Goal: Task Accomplishment & Management: Manage account settings

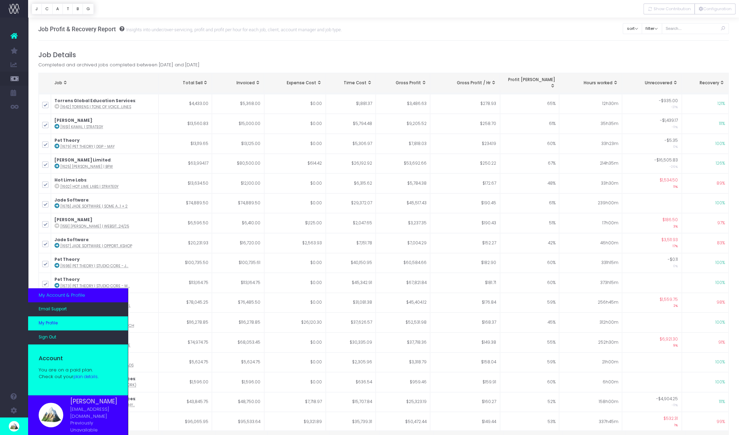
click at [52, 327] on span "My Profile" at bounding box center [48, 323] width 19 height 6
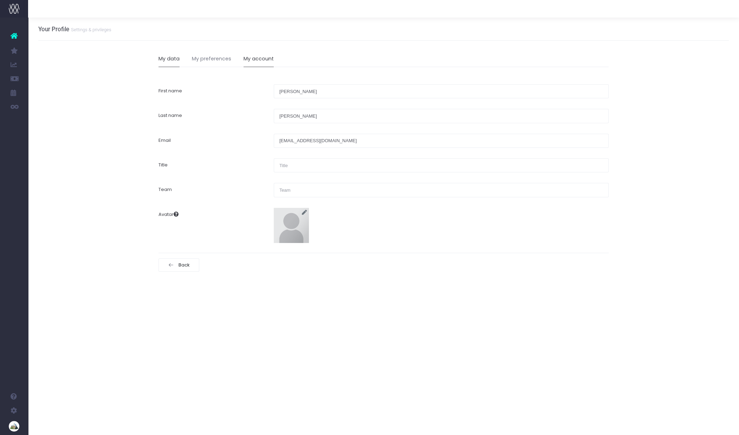
click at [254, 54] on link "My account" at bounding box center [259, 59] width 30 height 16
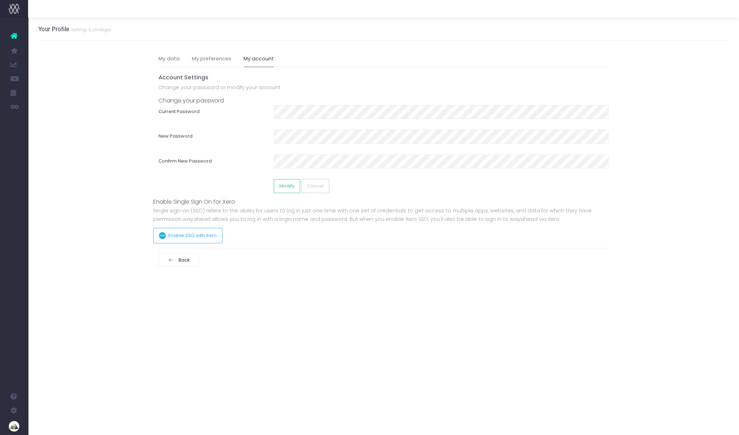
scroll to position [0, 4]
click at [215, 64] on link "My preferences" at bounding box center [207, 59] width 39 height 16
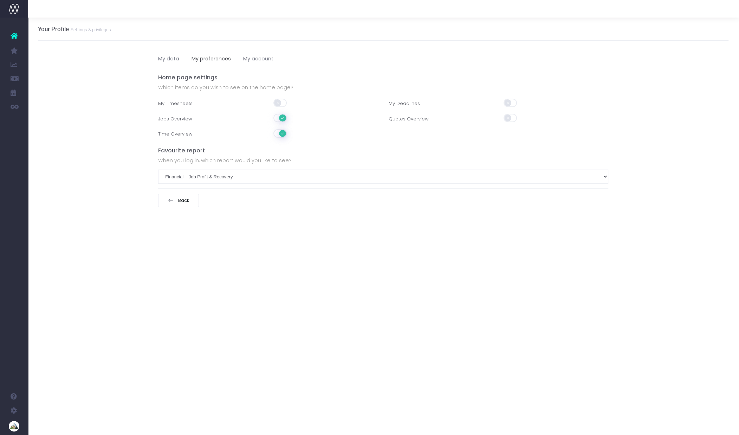
scroll to position [0, 0]
click at [167, 59] on link "My data" at bounding box center [168, 59] width 21 height 16
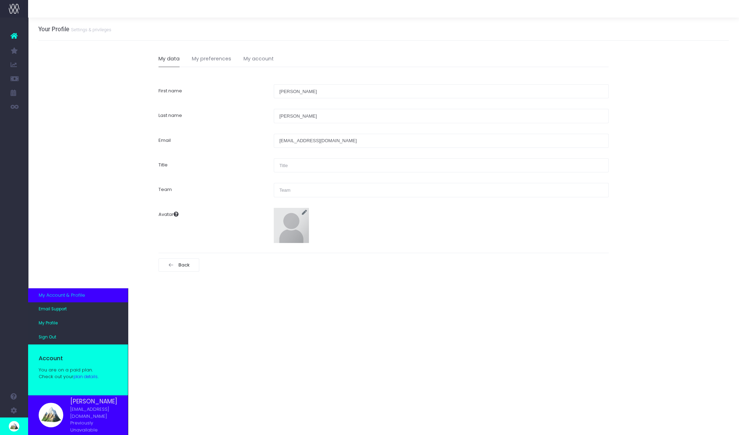
click at [89, 380] on link "plan details" at bounding box center [85, 377] width 24 height 6
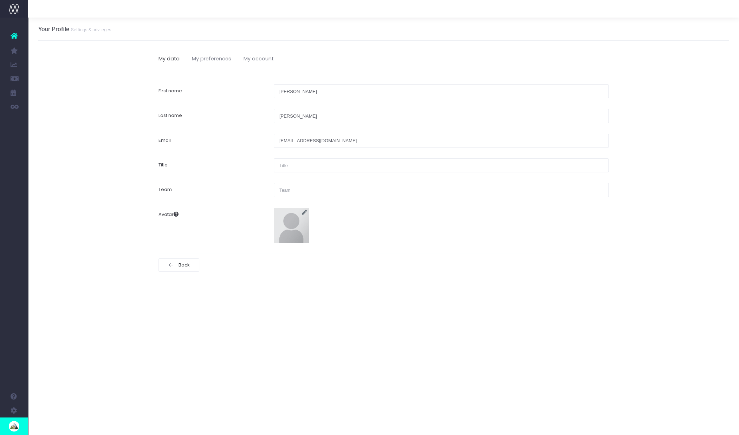
scroll to position [0, 1]
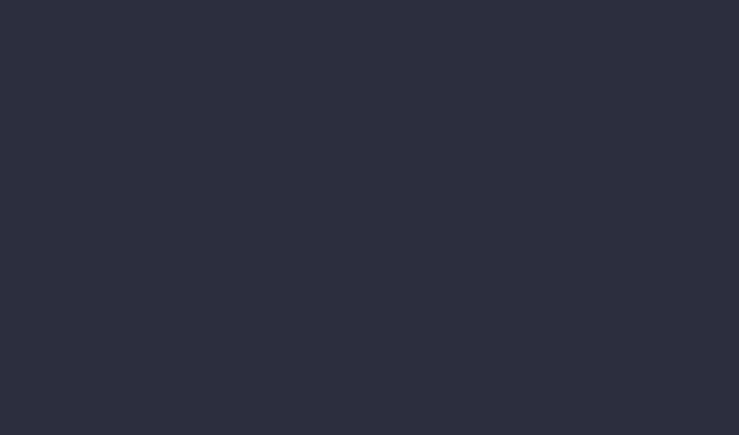
scroll to position [0, 4]
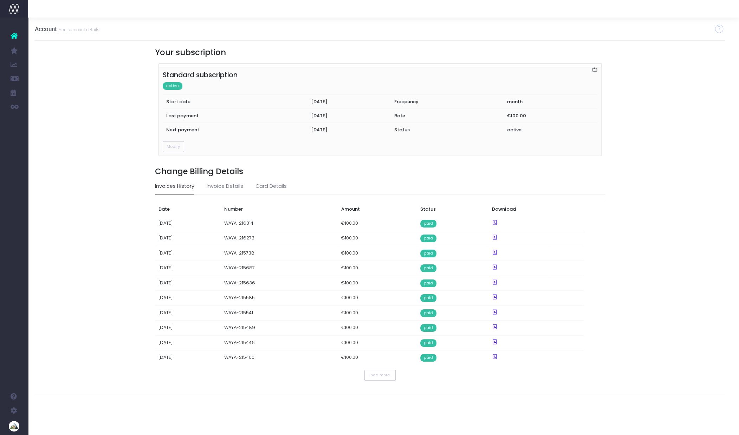
click at [100, 277] on div "Credit Card Validation Required An extra action is required to assure your subs…" at bounding box center [380, 211] width 691 height 340
click at [641, 95] on div "Credit Card Validation Required An extra action is required to assure your subs…" at bounding box center [380, 211] width 691 height 340
click at [171, 148] on button "Modify" at bounding box center [173, 146] width 21 height 11
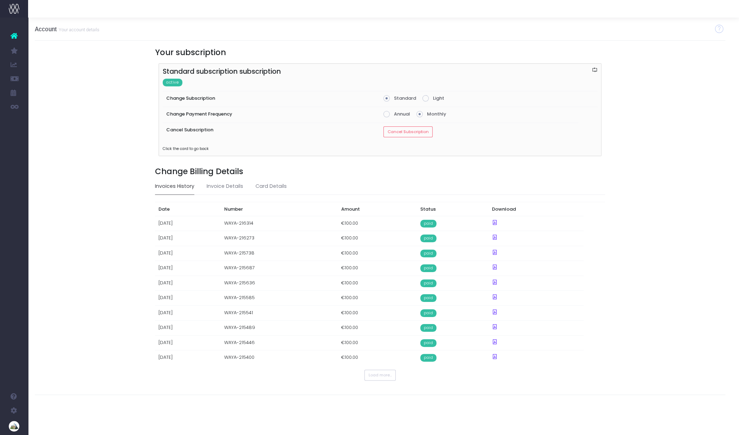
scroll to position [0, 5]
click at [401, 129] on button "Cancel Subscription" at bounding box center [406, 131] width 49 height 11
drag, startPoint x: 454, startPoint y: 130, endPoint x: 459, endPoint y: 148, distance: 18.7
click at [454, 130] on button "Confirm Cancellation" at bounding box center [442, 131] width 52 height 11
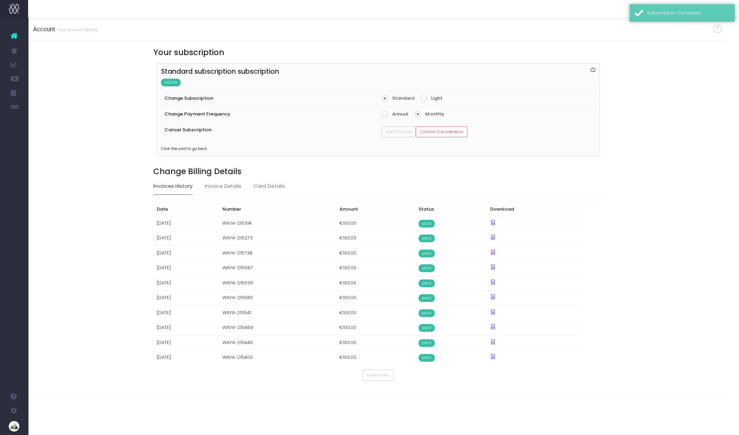
drag, startPoint x: 115, startPoint y: 148, endPoint x: 117, endPoint y: 156, distance: 7.9
click at [116, 148] on div "Credit Card Validation Required An extra action is required to assure your subs…" at bounding box center [378, 211] width 691 height 340
